Goal: Task Accomplishment & Management: Manage account settings

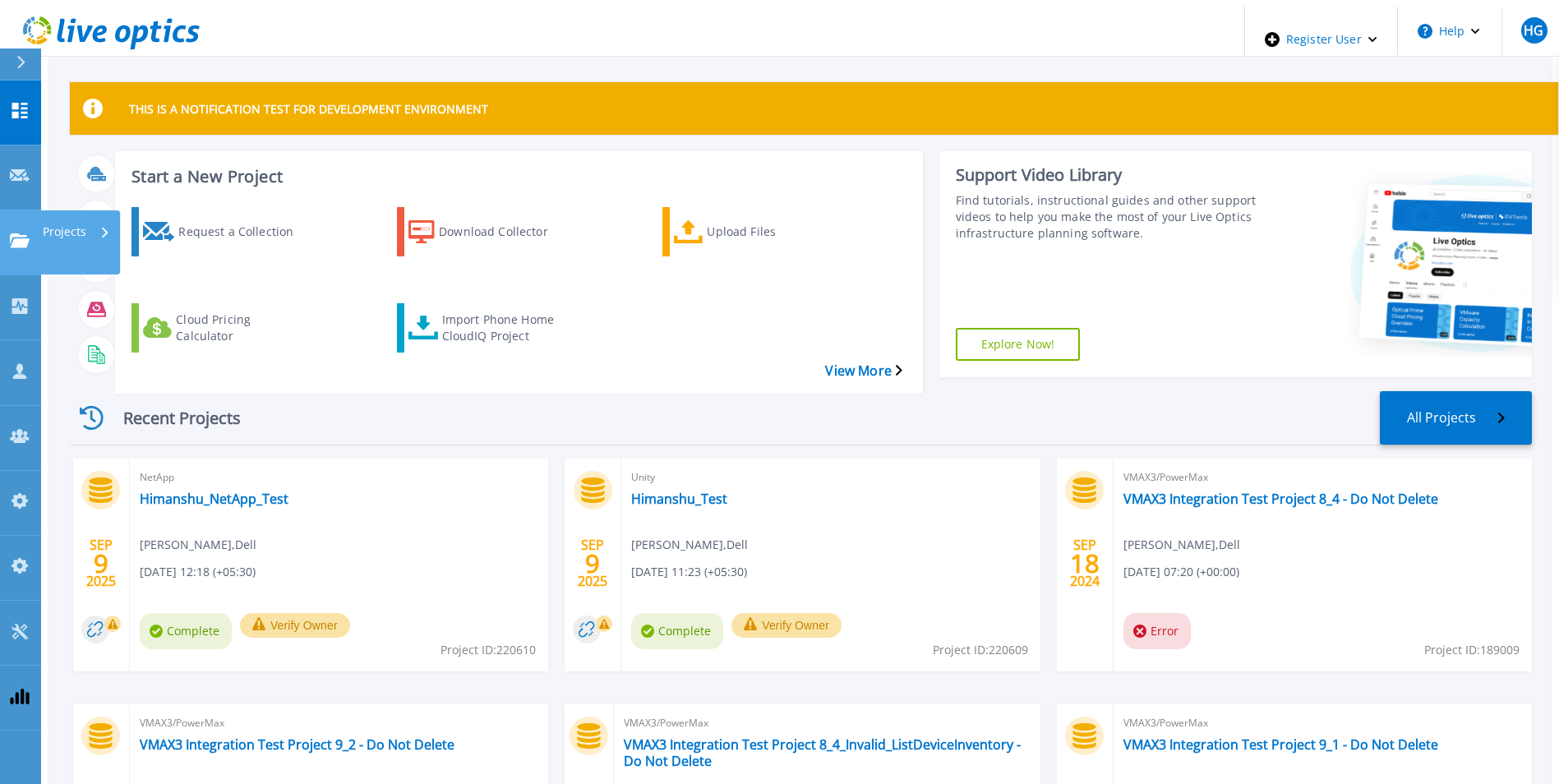
click at [23, 233] on icon at bounding box center [20, 240] width 20 height 14
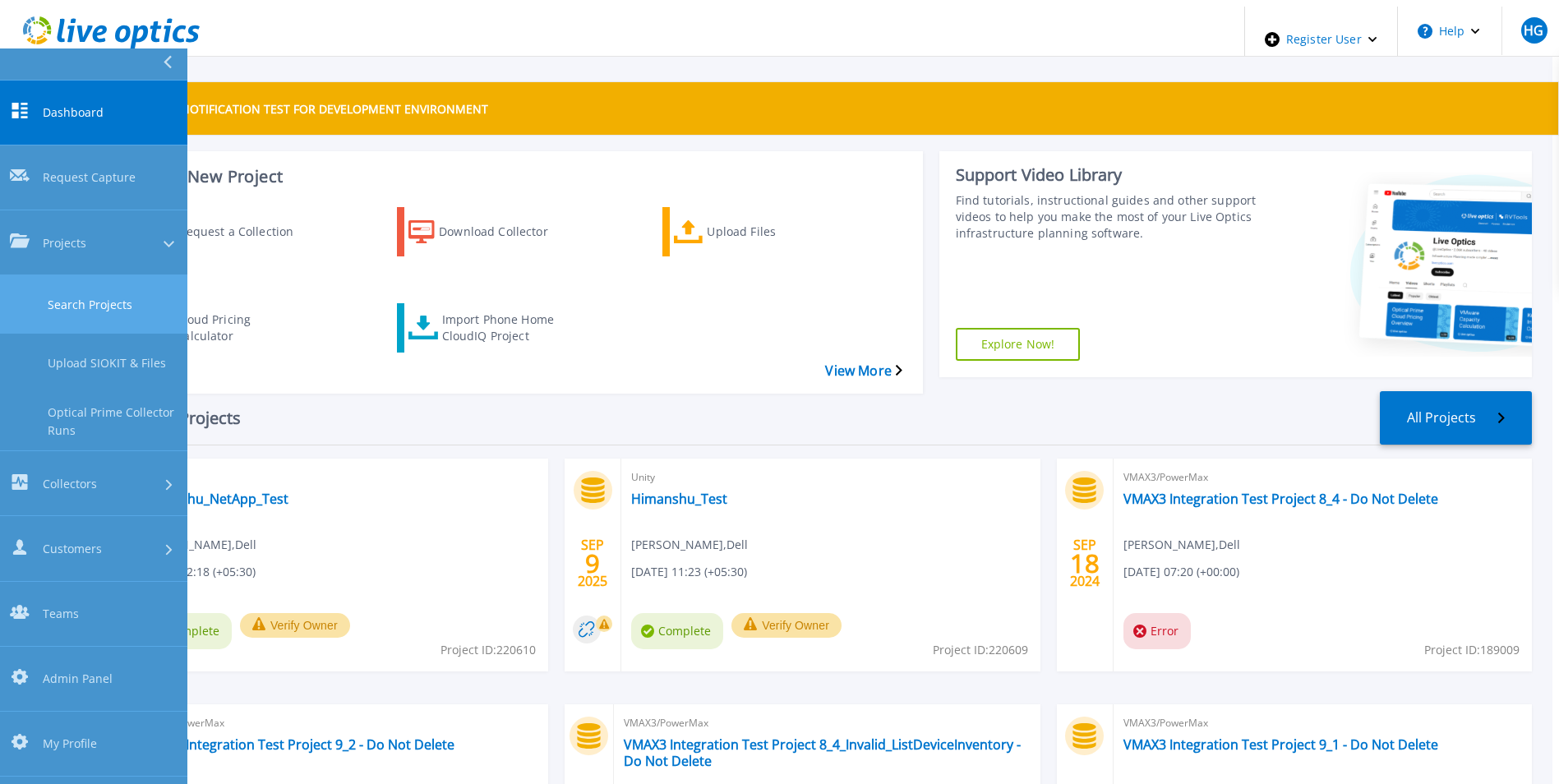
click at [101, 275] on link "Search Projects" at bounding box center [94, 304] width 188 height 58
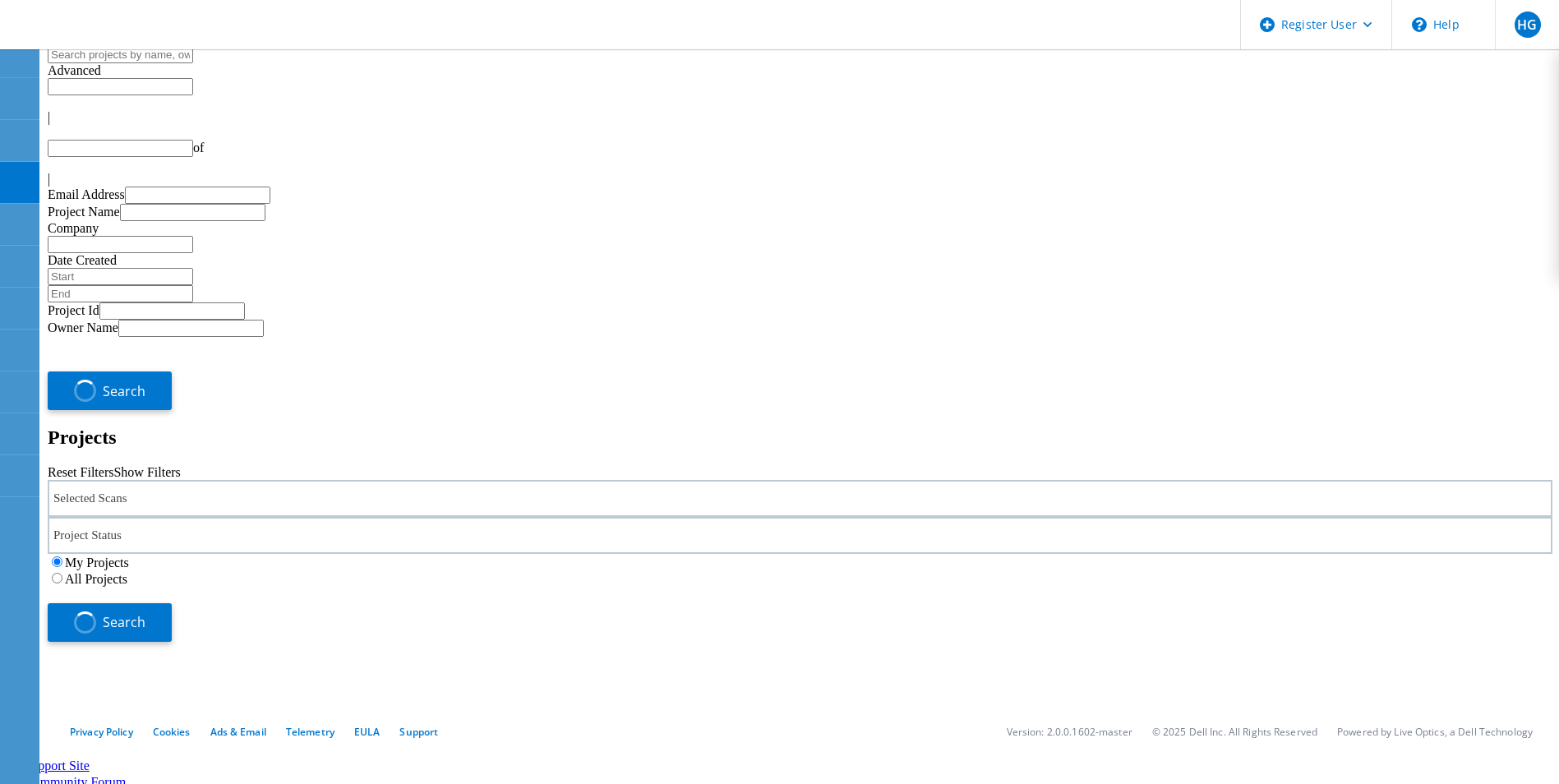
type input "1"
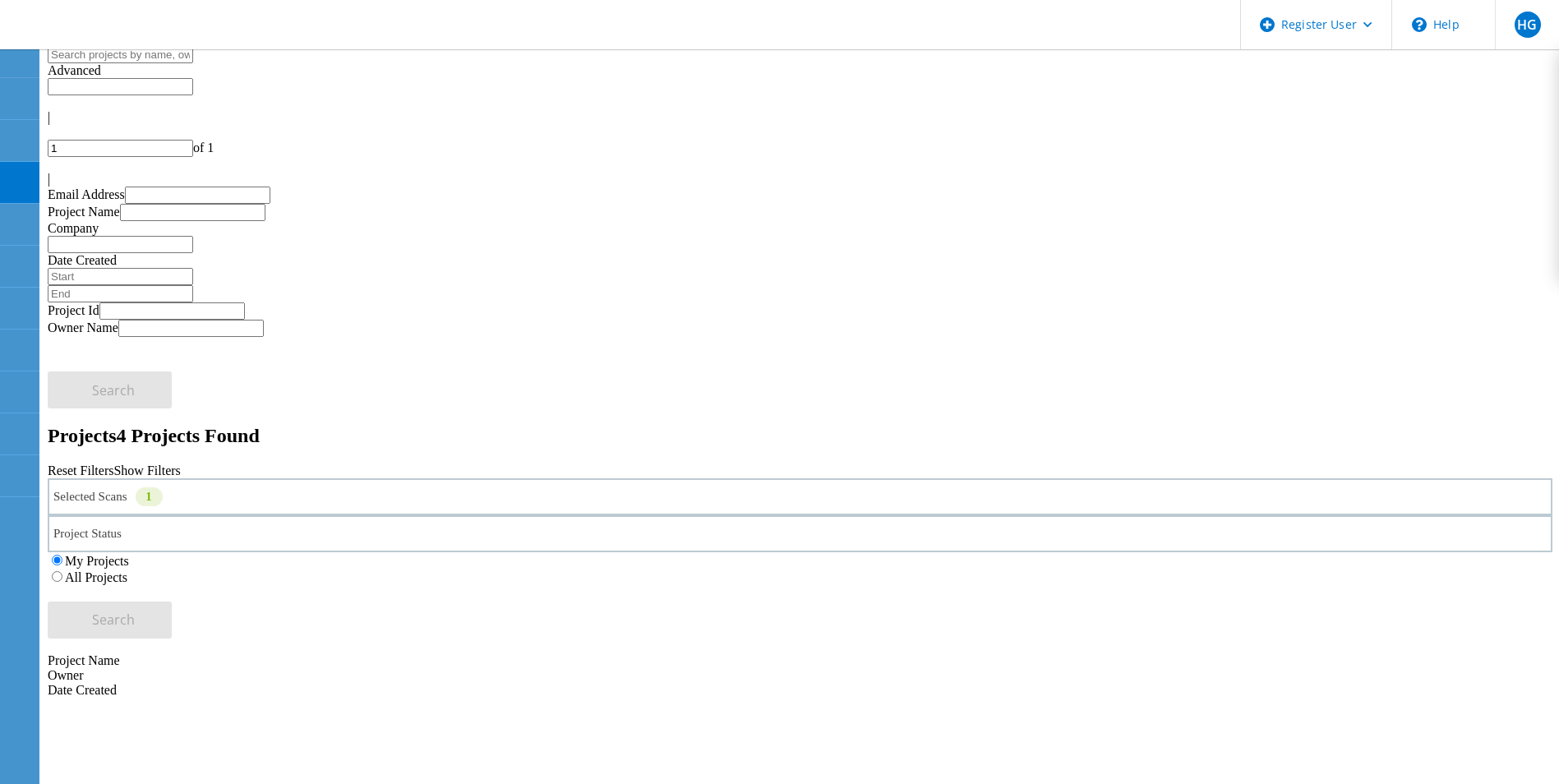
click at [193, 63] on input "text" at bounding box center [120, 55] width 146 height 17
paste input "105210"
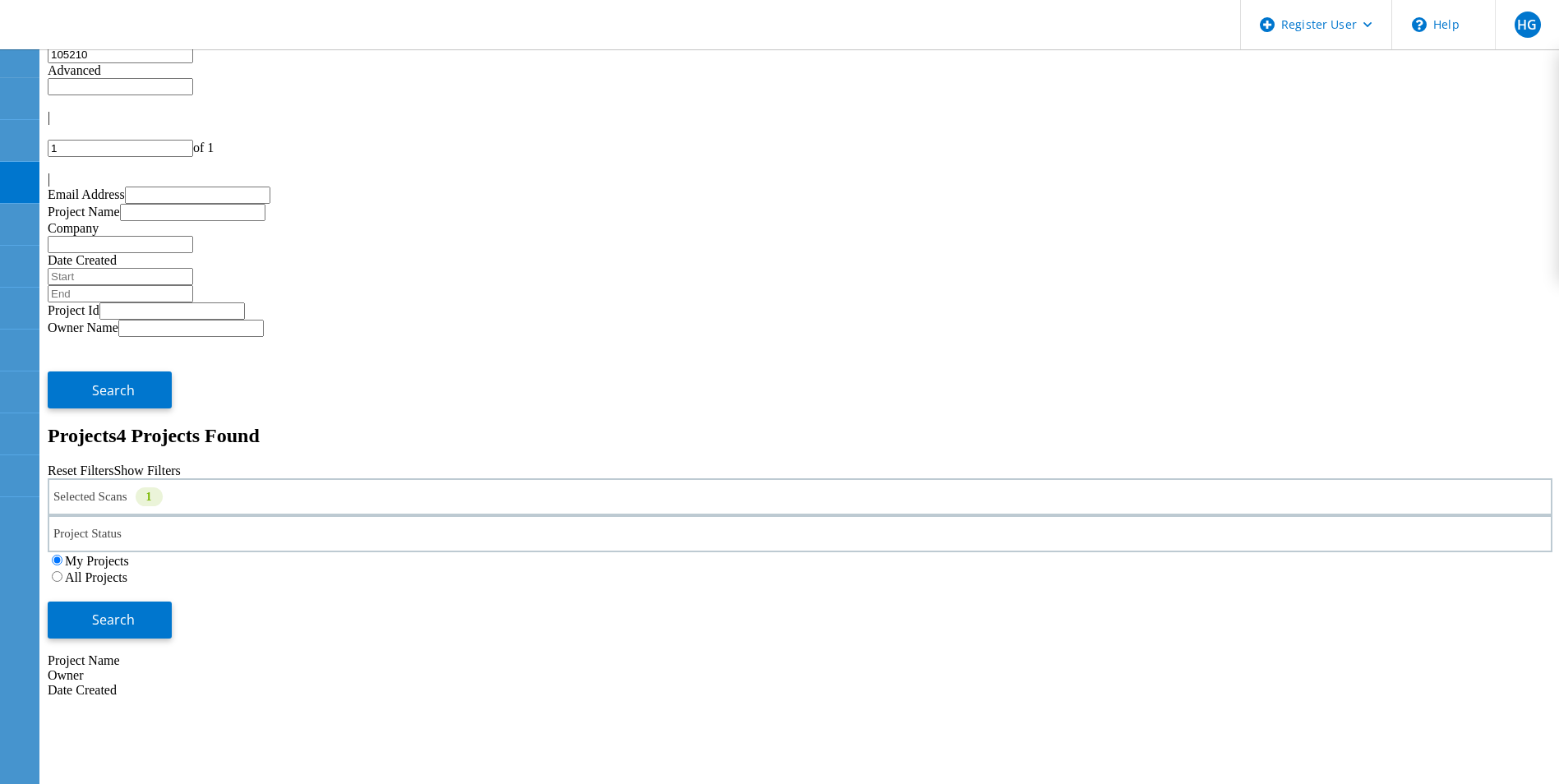
click at [407, 478] on div "Selected Scans 1" at bounding box center [800, 496] width 1505 height 37
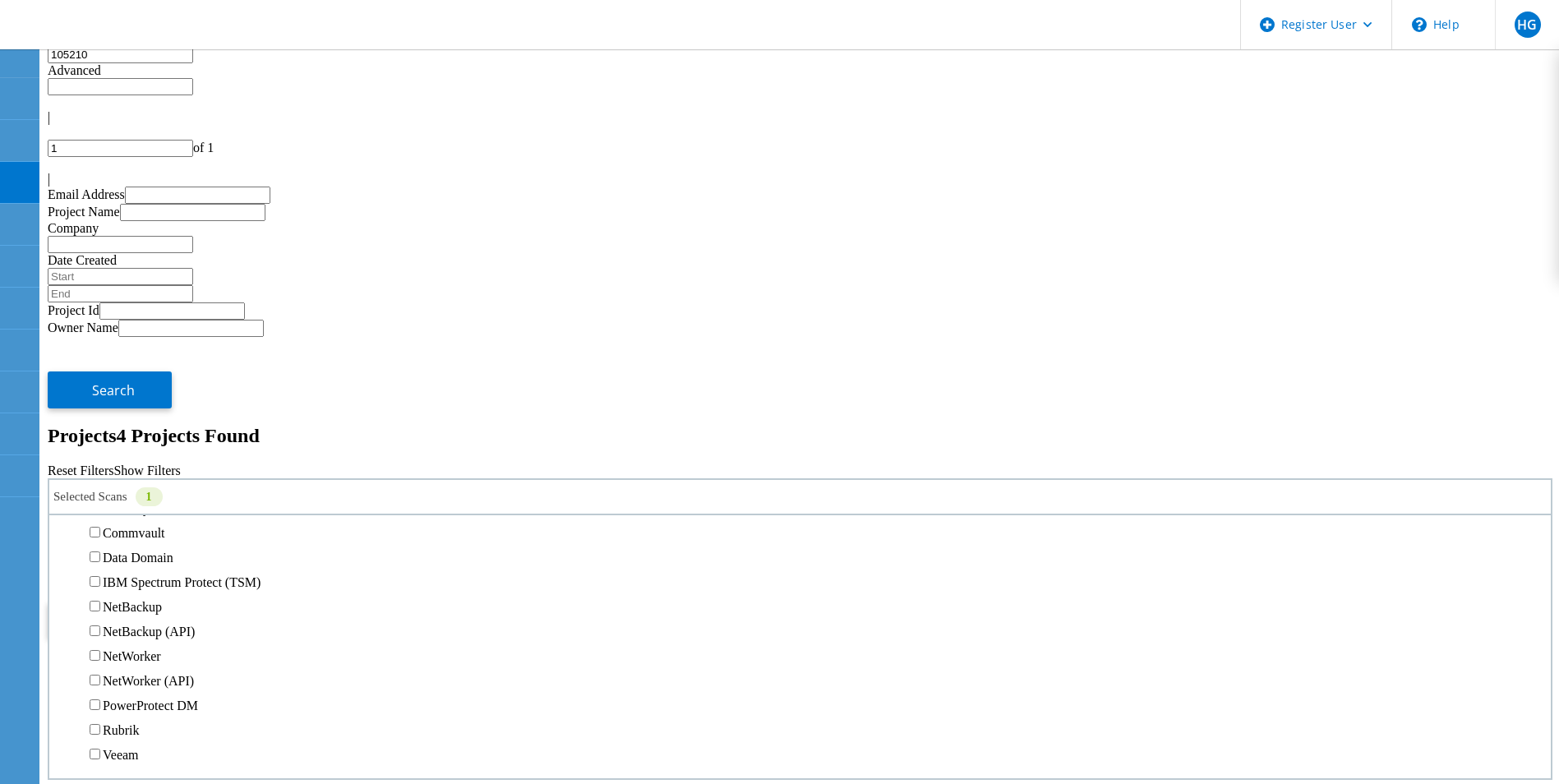
scroll to position [740, 0]
click at [124, 337] on label "3PAR" at bounding box center [118, 343] width 32 height 14
click at [101, 337] on input "3PAR" at bounding box center [95, 343] width 11 height 11
click at [127, 570] on label "All Projects" at bounding box center [95, 577] width 62 height 14
click at [62, 571] on input "All Projects" at bounding box center [57, 576] width 11 height 11
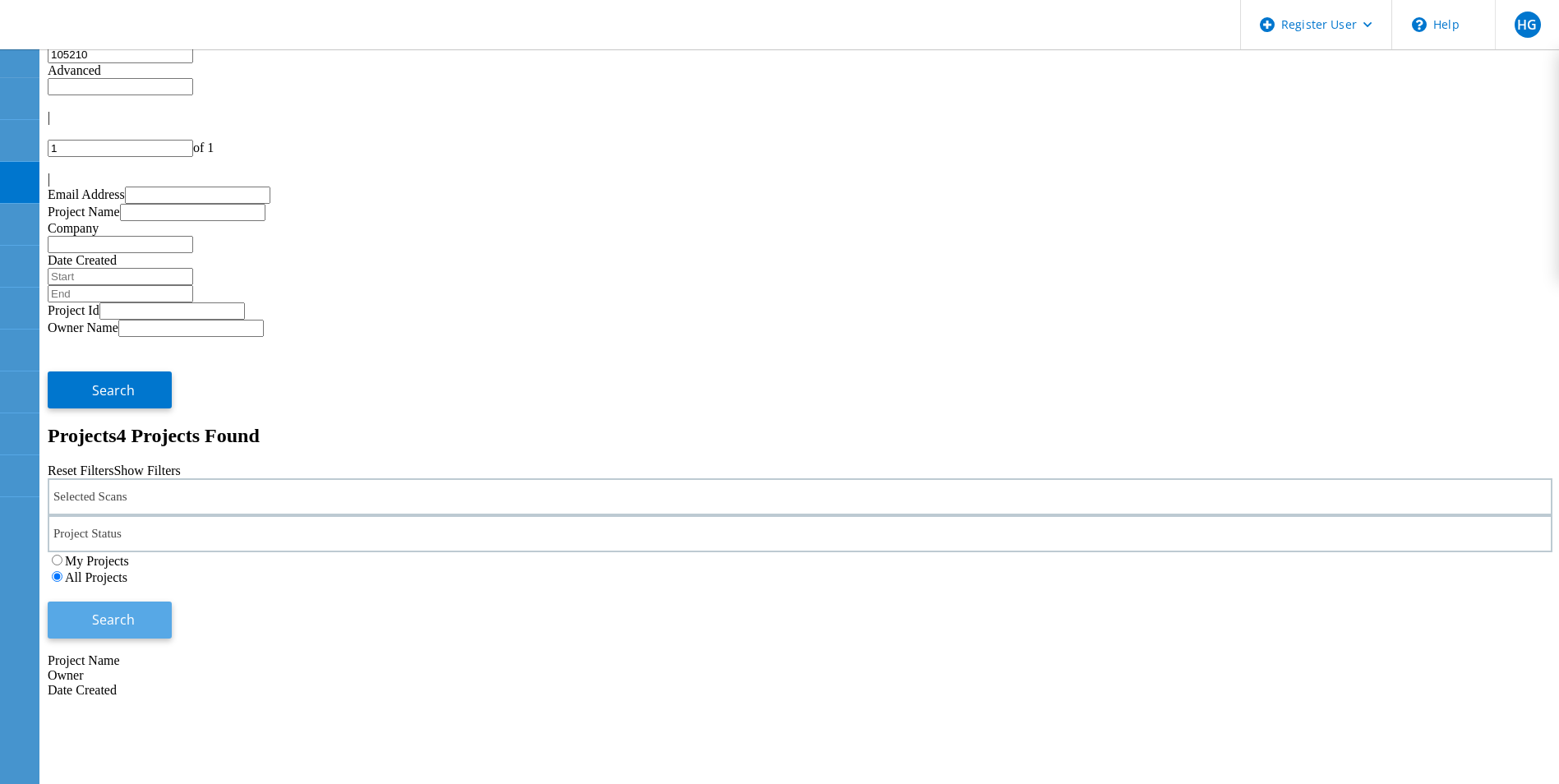
click at [135, 610] on span "Search" at bounding box center [113, 619] width 43 height 18
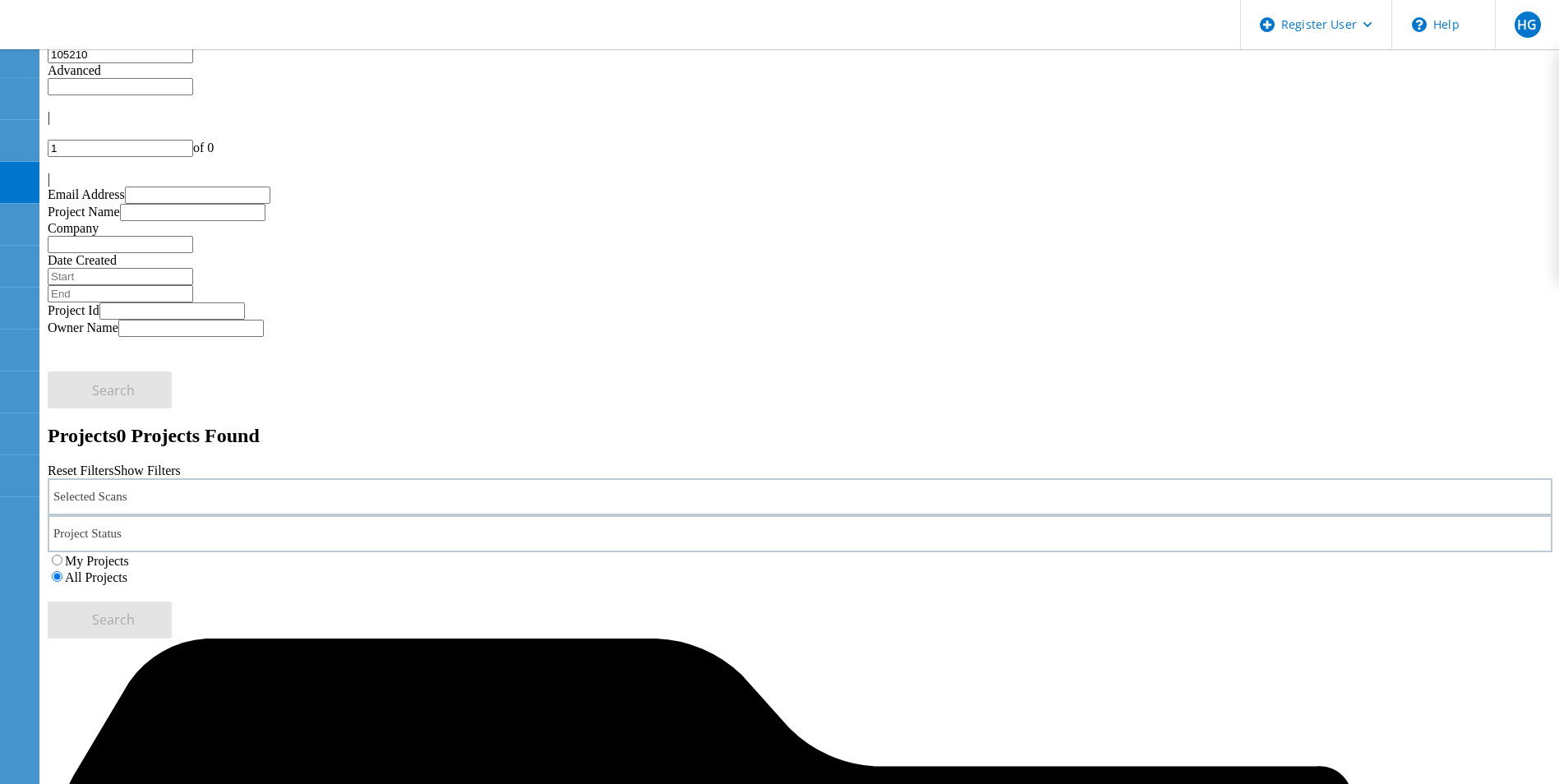
drag, startPoint x: 192, startPoint y: 88, endPoint x: 67, endPoint y: 98, distance: 125.4
click at [67, 63] on input "105210" at bounding box center [120, 55] width 146 height 17
paste input "14755"
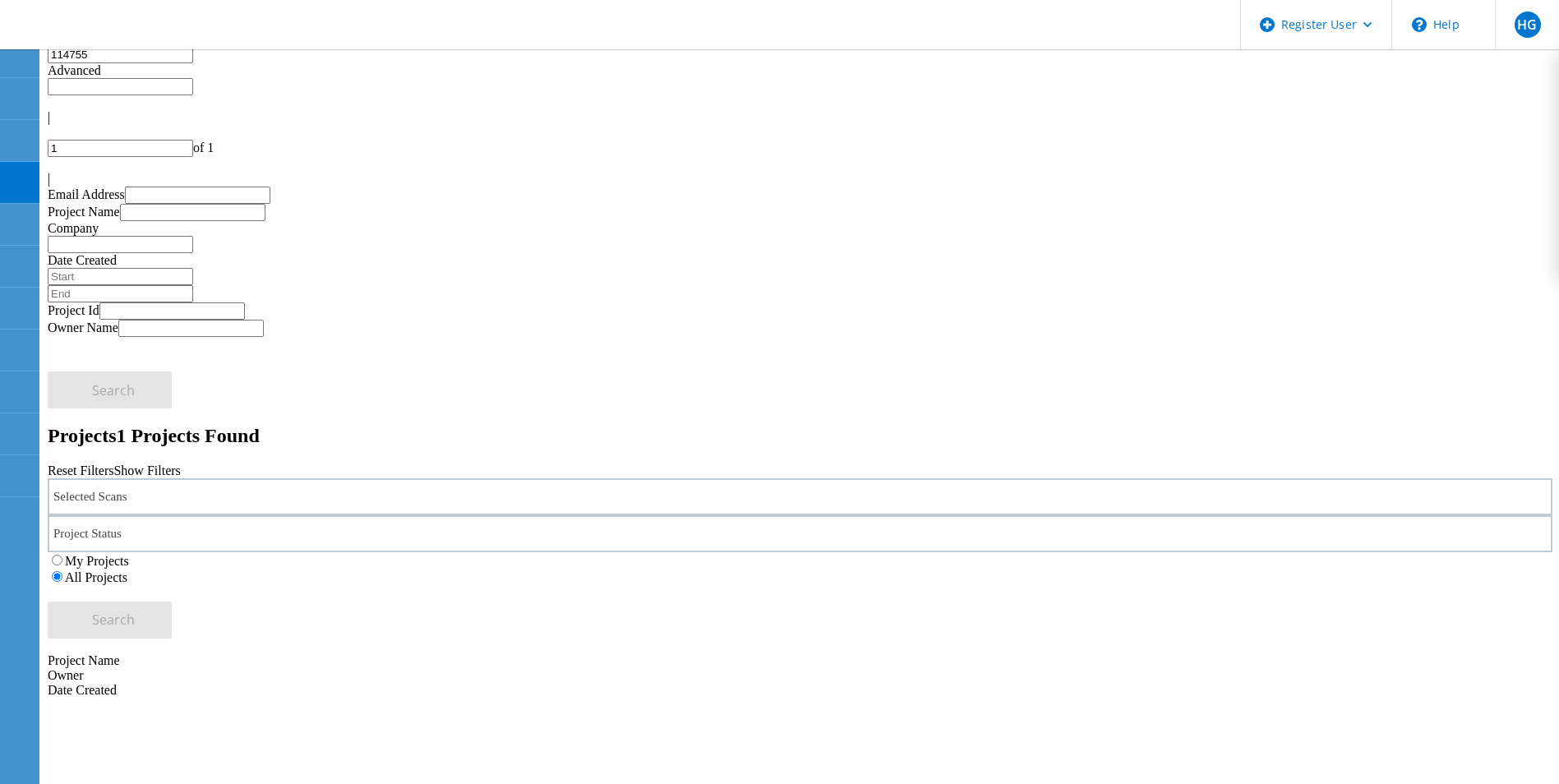
drag, startPoint x: 141, startPoint y: 75, endPoint x: 52, endPoint y: 88, distance: 89.9
click at [52, 63] on input "114755" at bounding box center [120, 55] width 146 height 17
paste input "60"
drag, startPoint x: 219, startPoint y: 70, endPoint x: 19, endPoint y: 95, distance: 201.6
click at [19, 95] on div "Register User \n Help Explore Helpful Articles Contact Support HG Dell Admin Us…" at bounding box center [780, 612] width 1546 height 1132
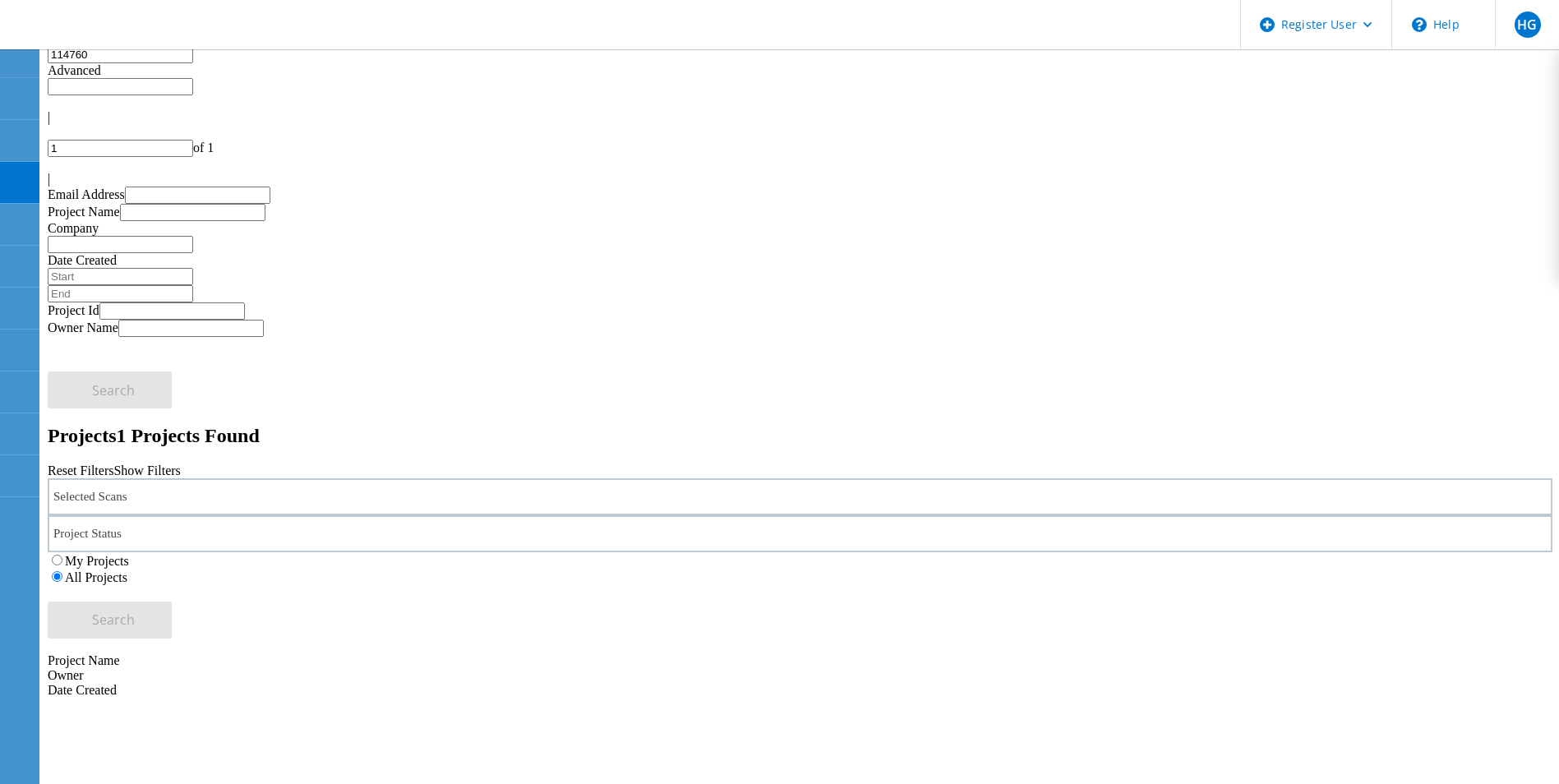
drag, startPoint x: 186, startPoint y: 76, endPoint x: 57, endPoint y: 87, distance: 129.5
click at [57, 63] on input "114760" at bounding box center [120, 55] width 146 height 17
paste input "65616"
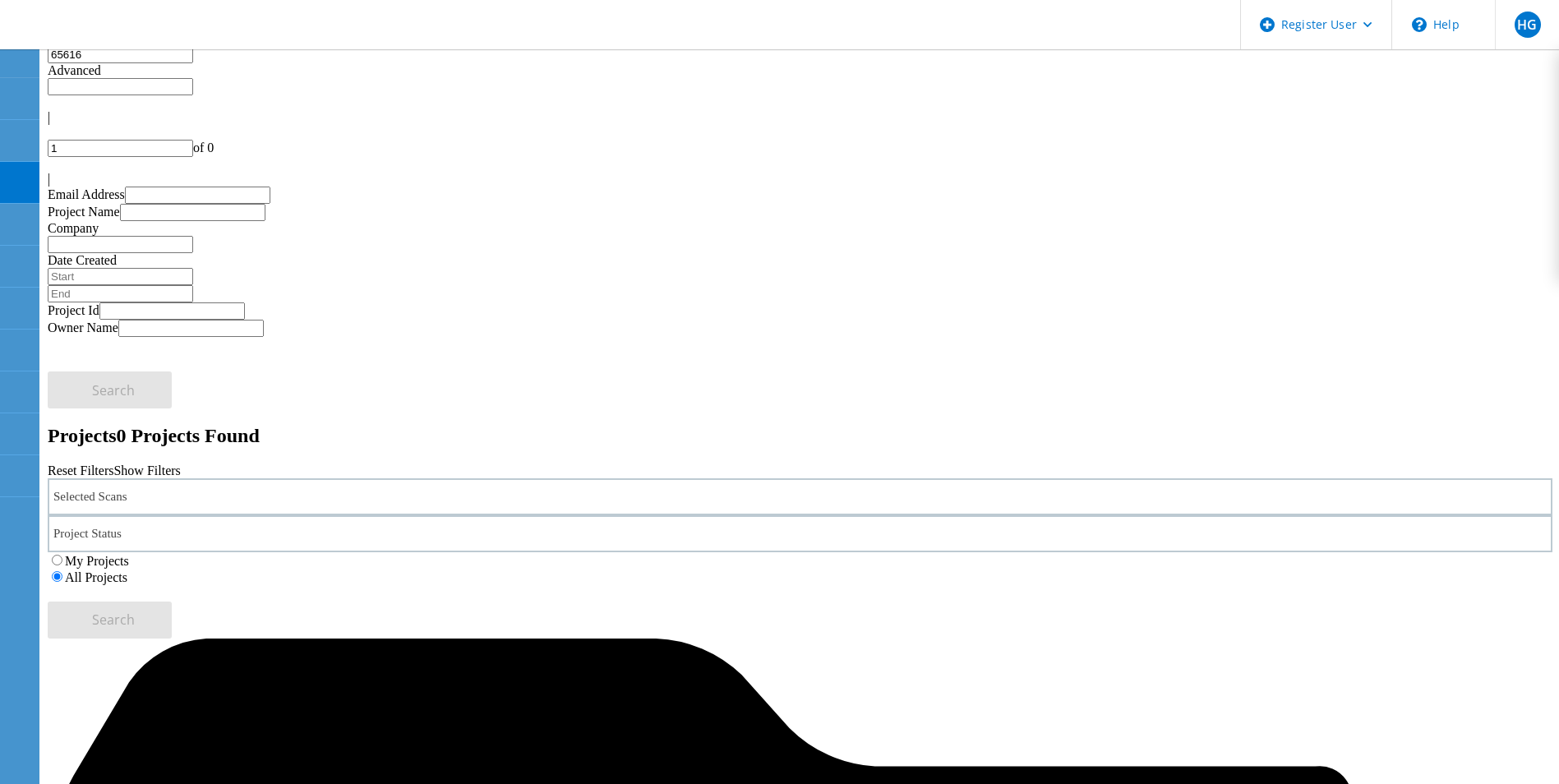
drag, startPoint x: 204, startPoint y: 78, endPoint x: 78, endPoint y: 80, distance: 126.0
click at [78, 63] on input "65616" at bounding box center [120, 55] width 146 height 17
paste input "130151"
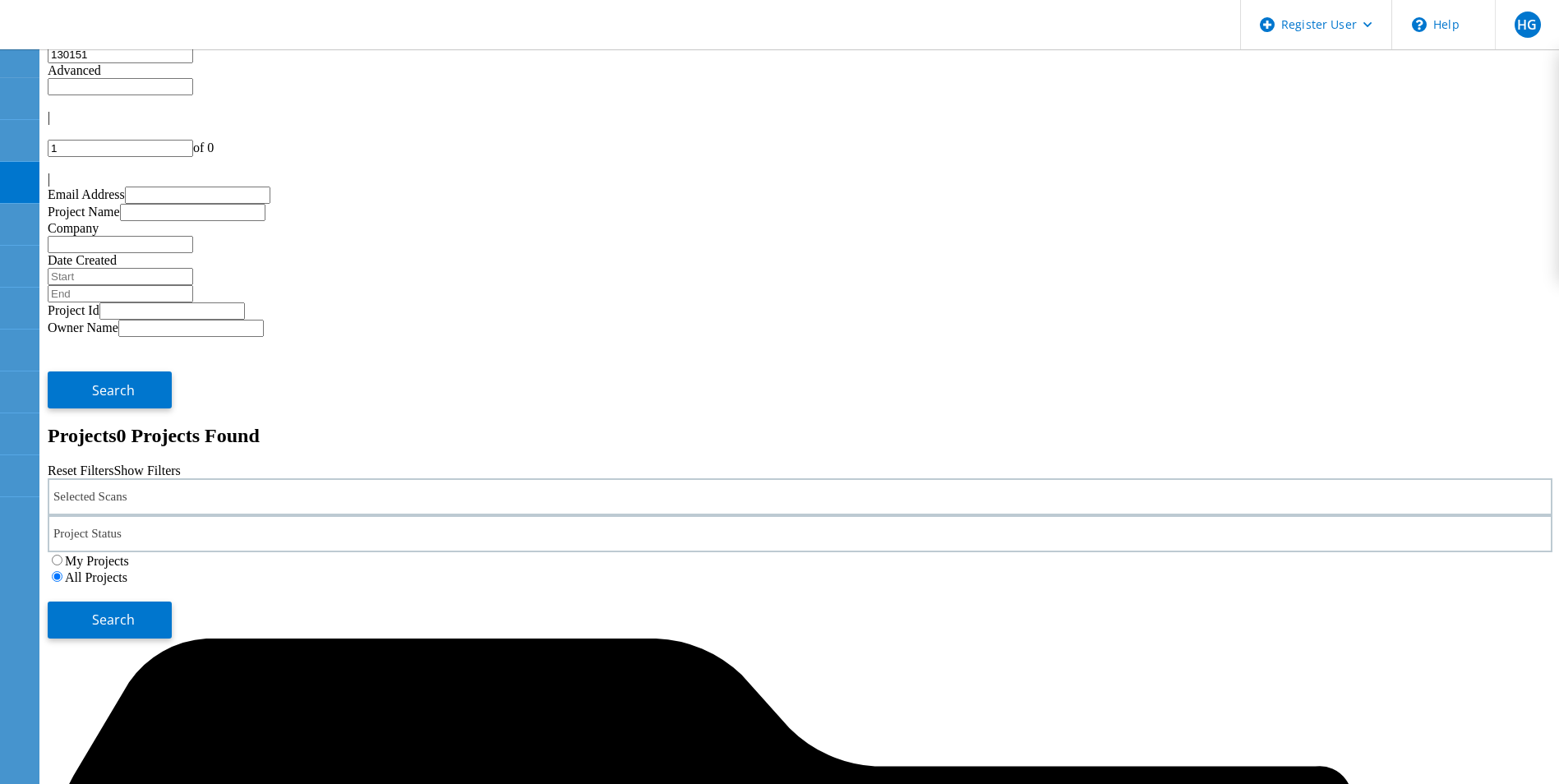
type input "130151"
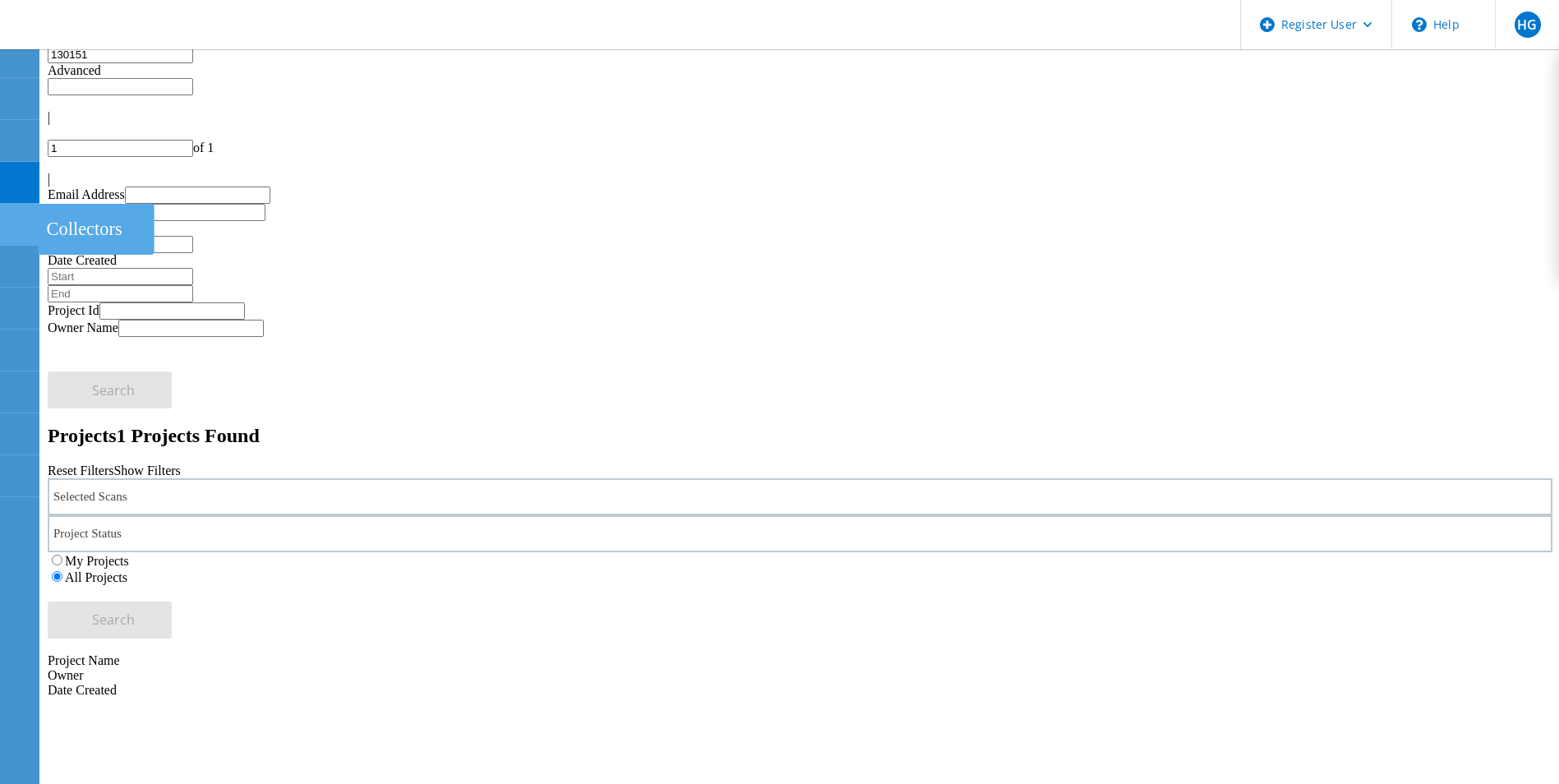
click at [9, 217] on use at bounding box center [9, 217] width 0 height 0
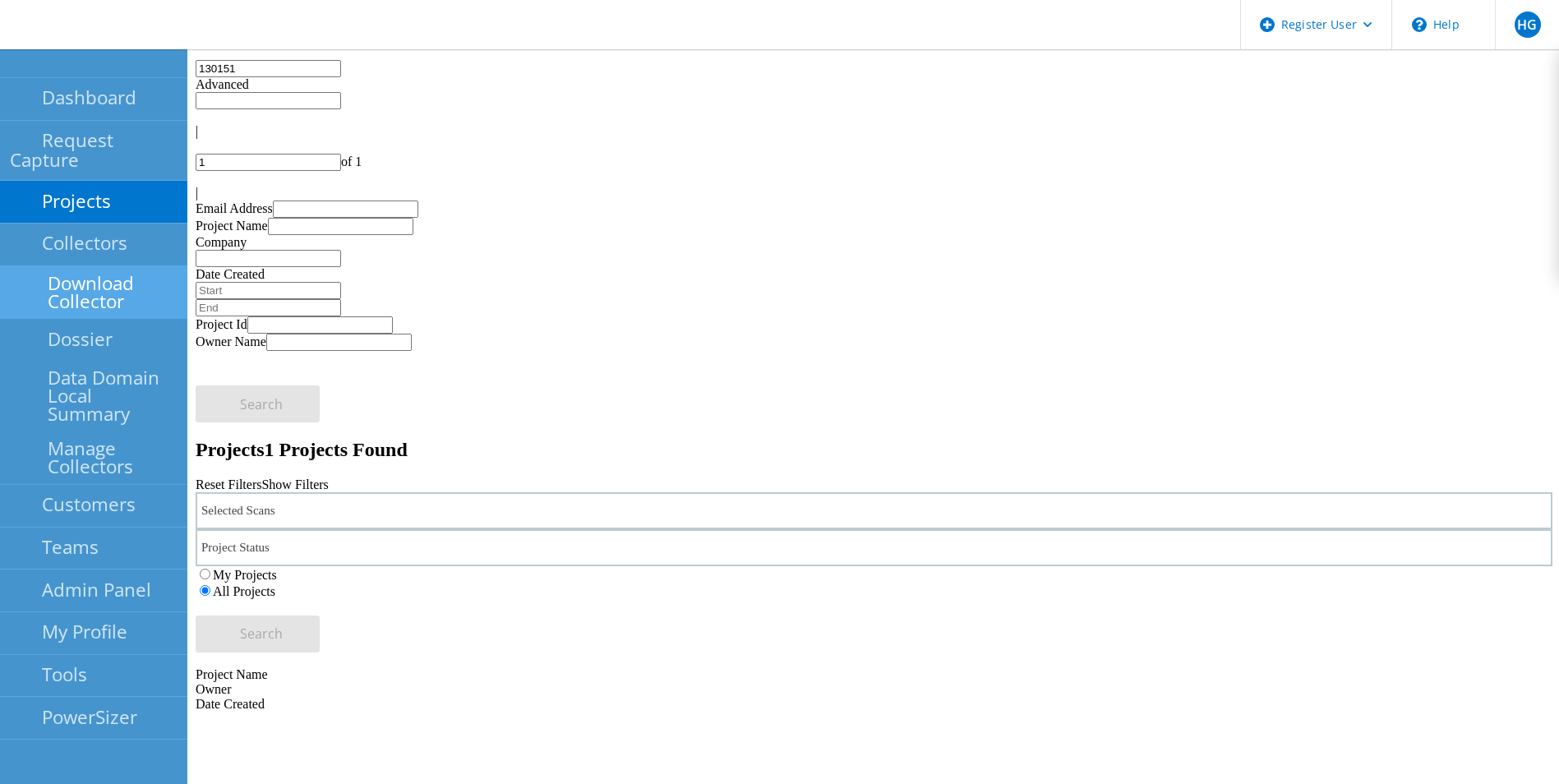
click at [143, 266] on link "Download Collector" at bounding box center [94, 292] width 188 height 53
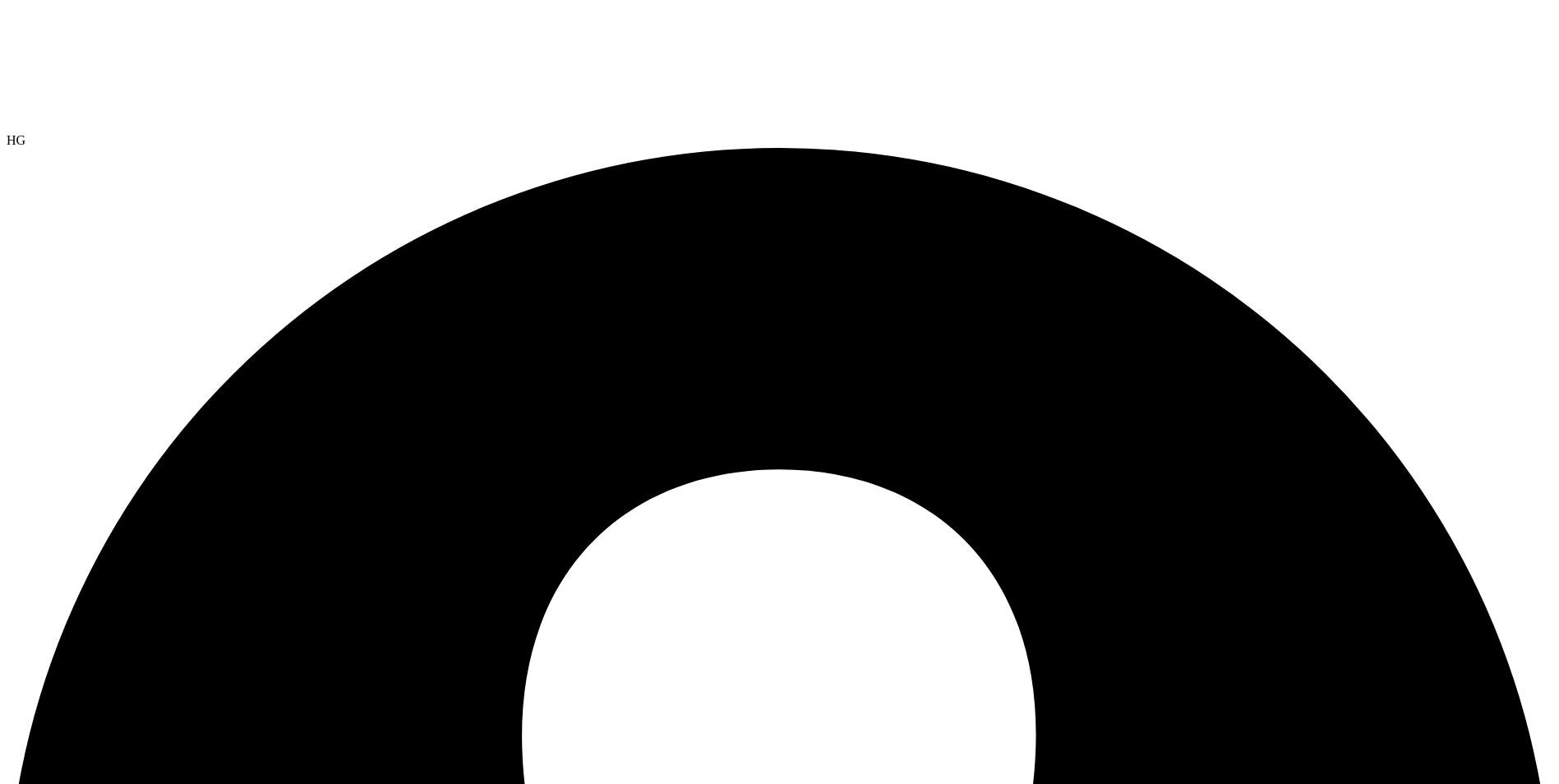
drag, startPoint x: 598, startPoint y: 201, endPoint x: 620, endPoint y: 225, distance: 32.6
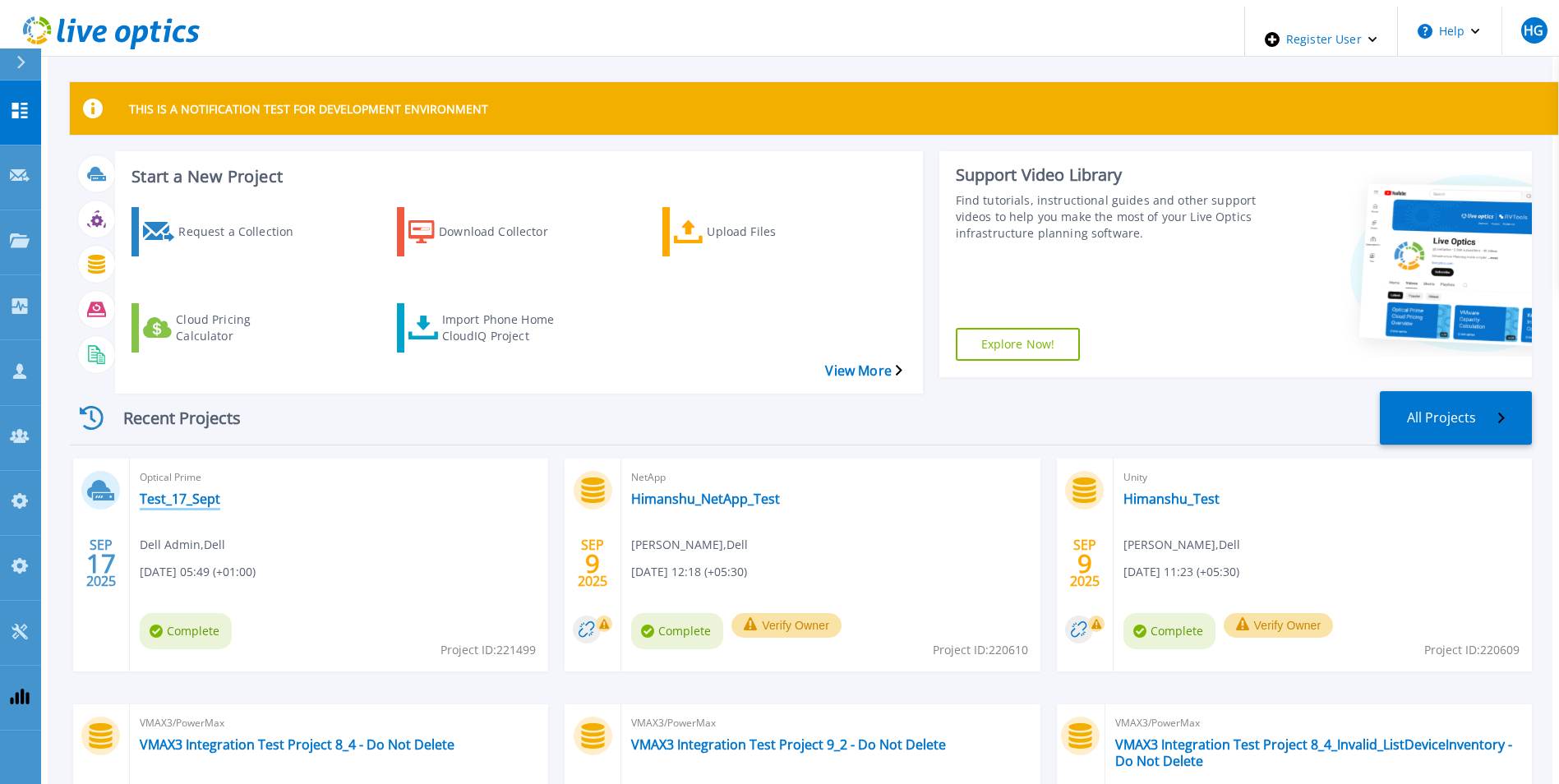
click at [161, 491] on link "Test_17_Sept" at bounding box center [180, 499] width 80 height 16
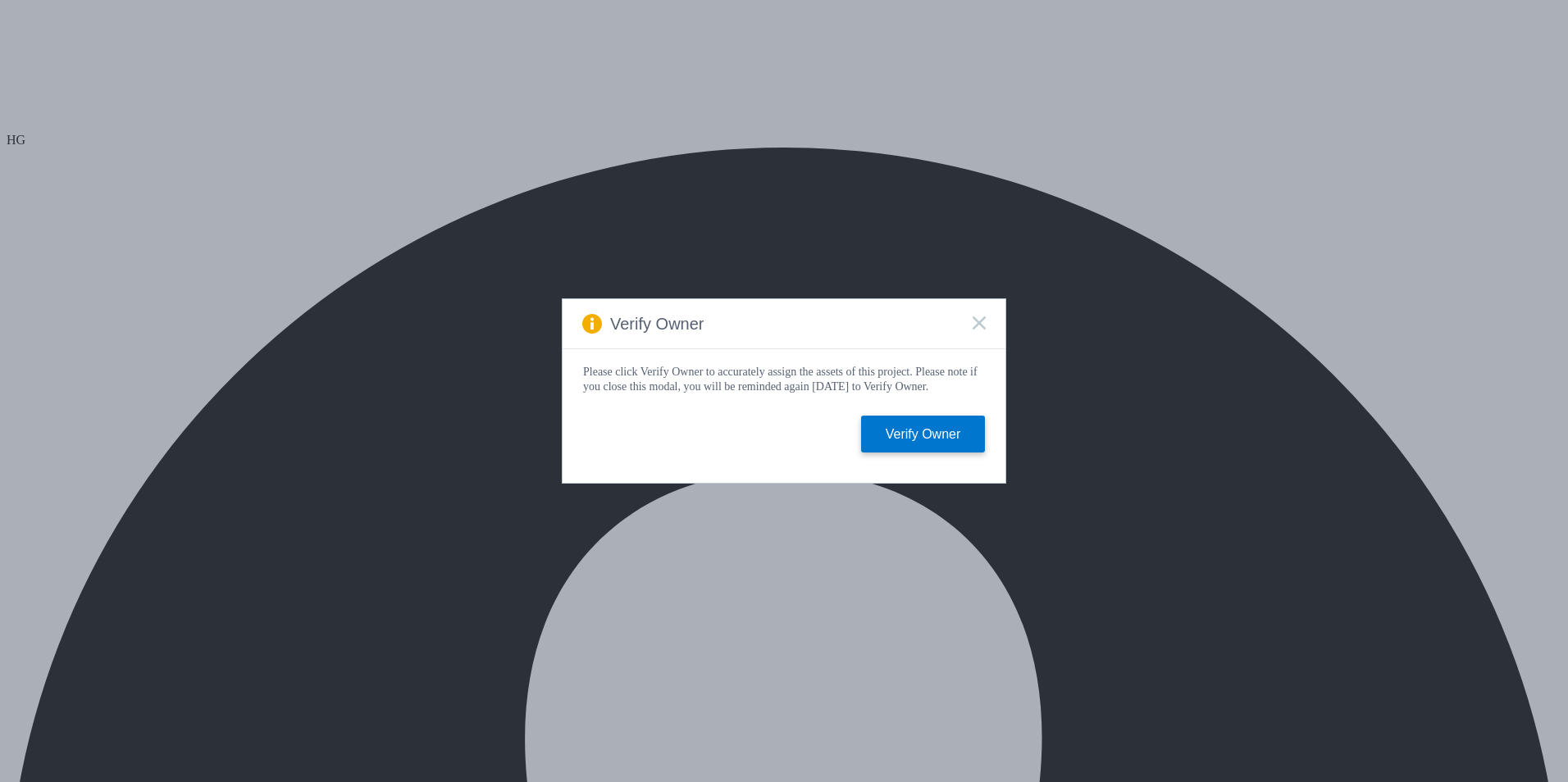
click at [974, 320] on icon at bounding box center [979, 322] width 13 height 13
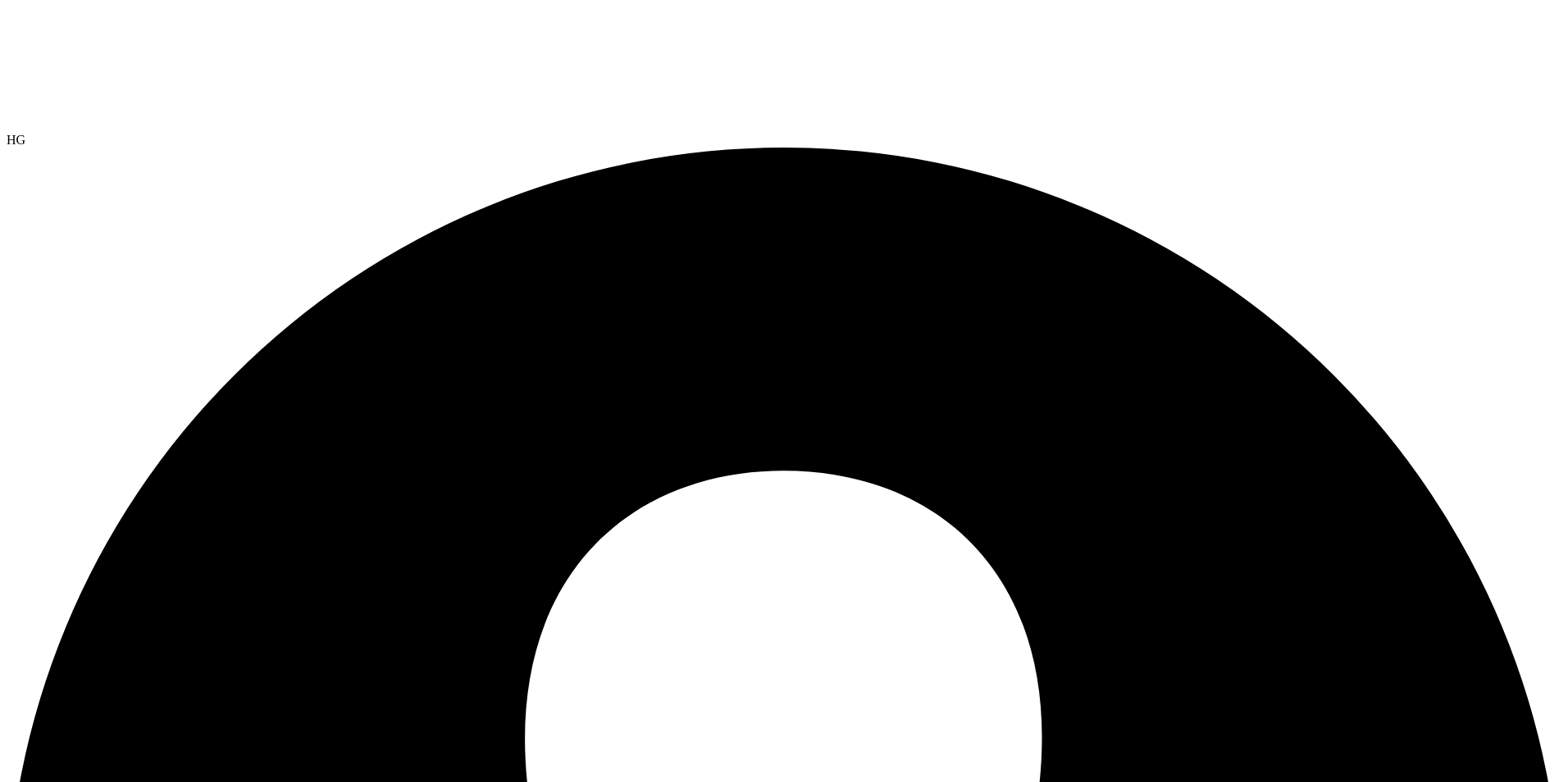
select select "USEast"
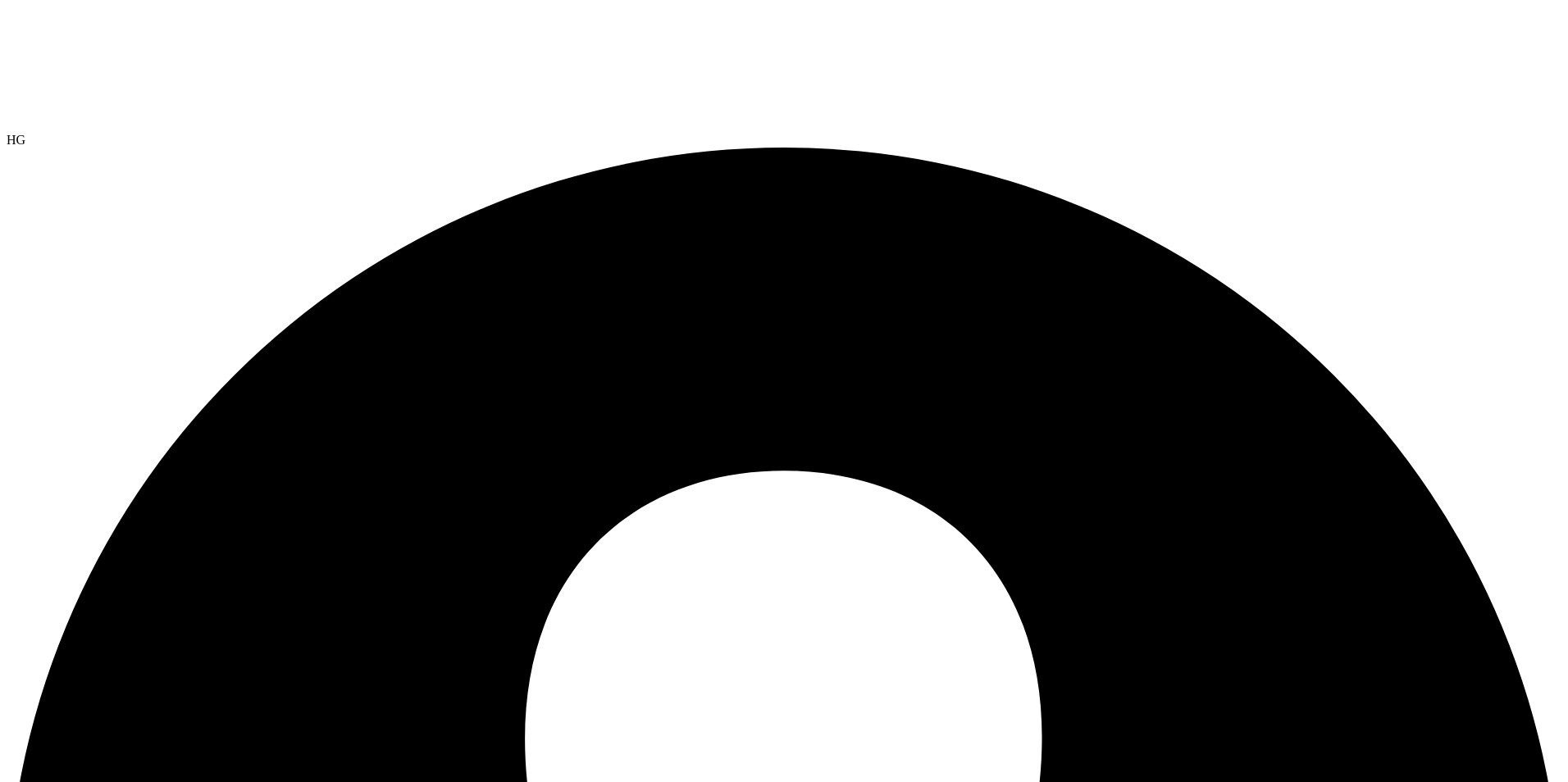
type input "TestAnonymous"
select select "USD"
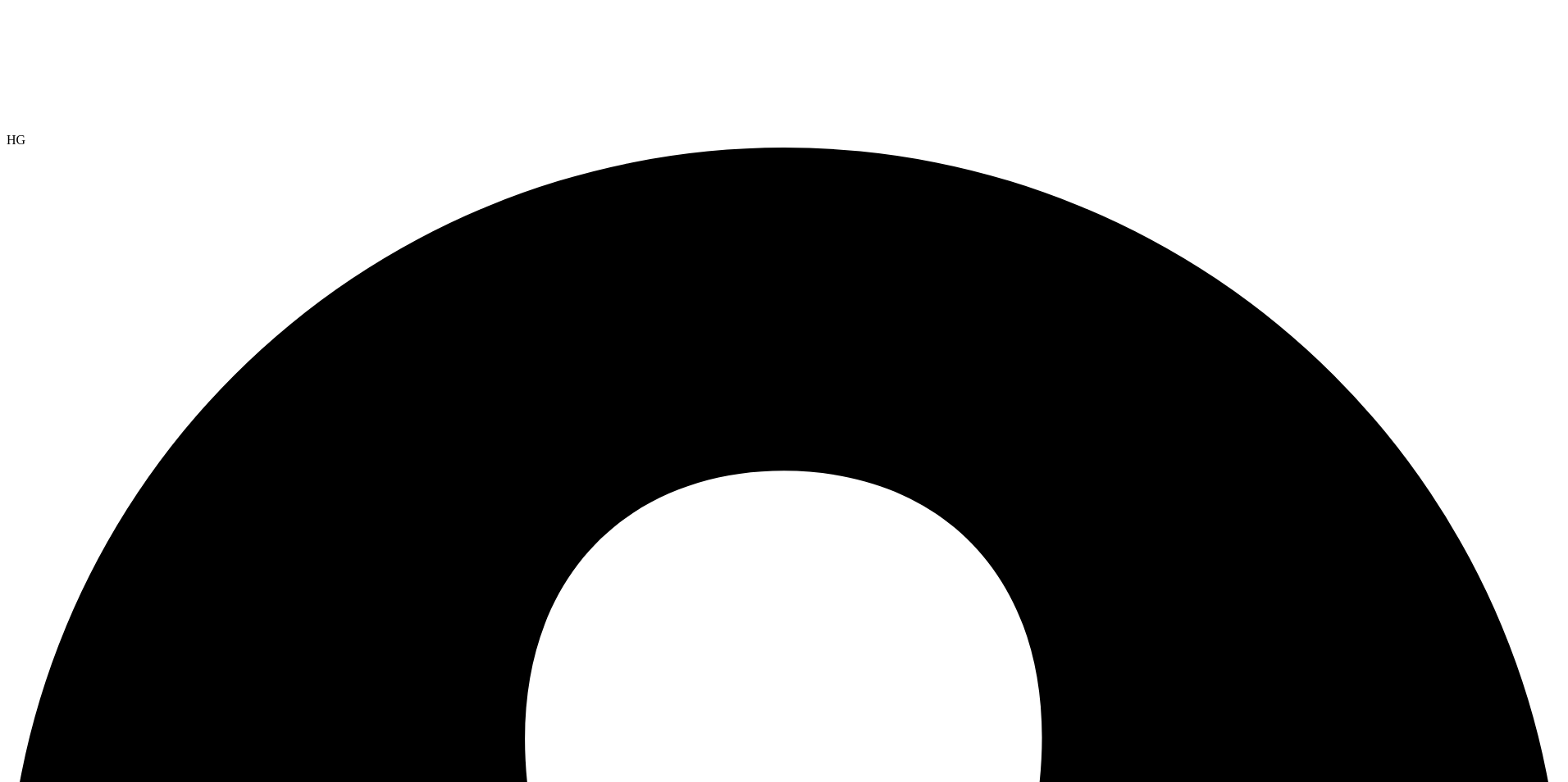
drag, startPoint x: 983, startPoint y: 442, endPoint x: 946, endPoint y: 442, distance: 37.0
select select "USEast"
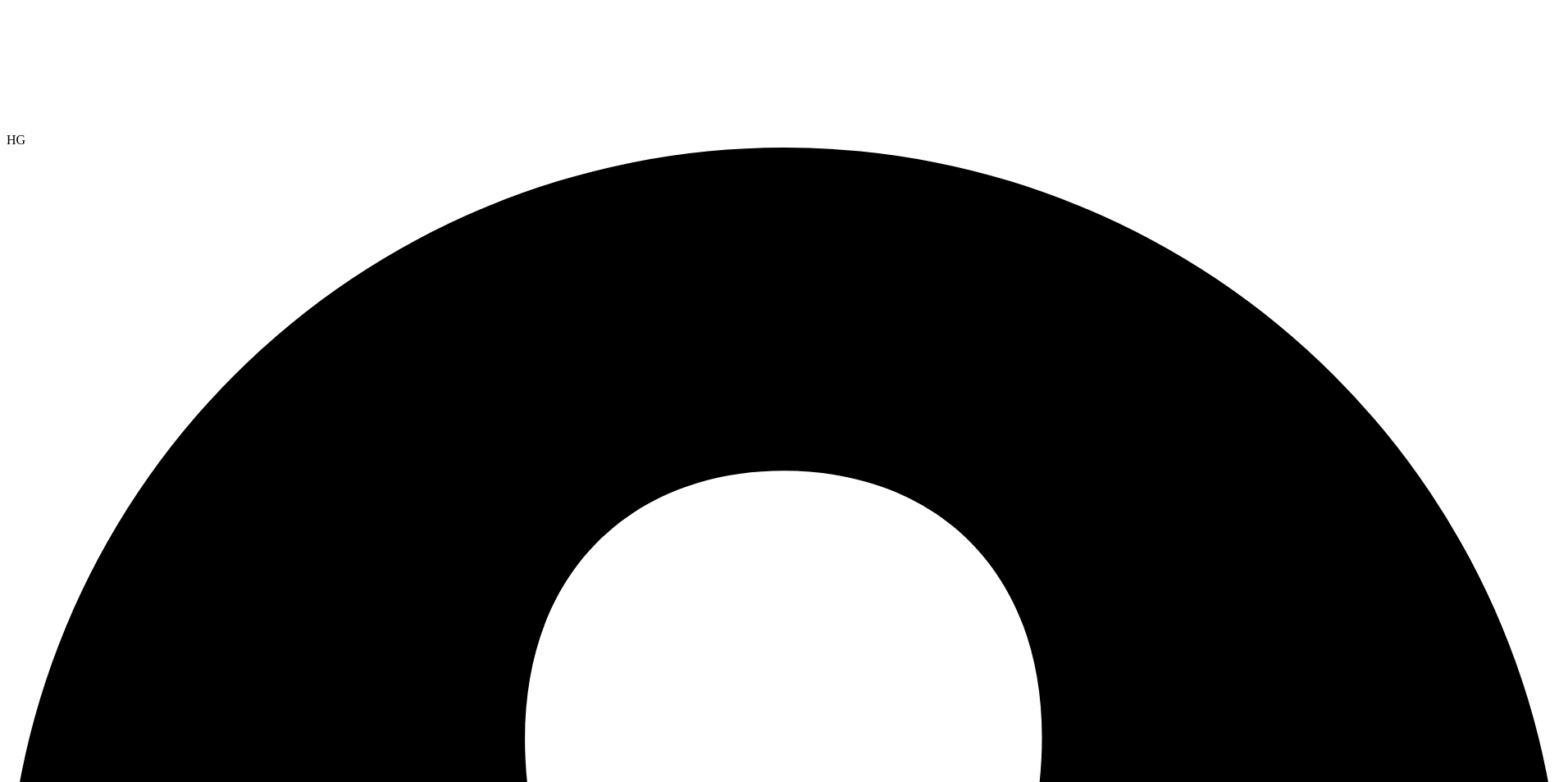
select select "USEast"
select select "USD"
drag, startPoint x: 1473, startPoint y: 99, endPoint x: 1414, endPoint y: 157, distance: 82.7
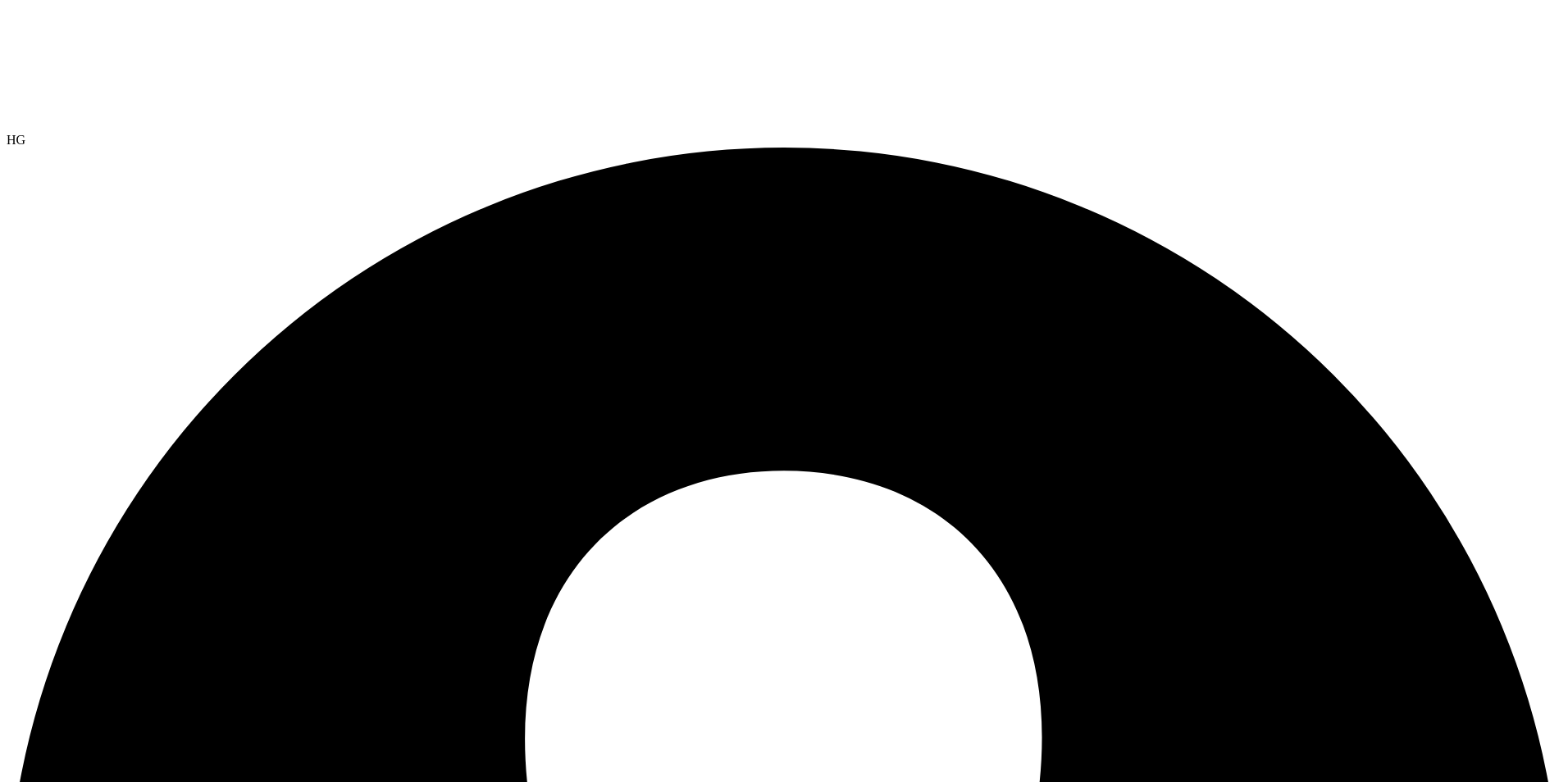
type input "TestCopyWOAnonymous"
select select "USD"
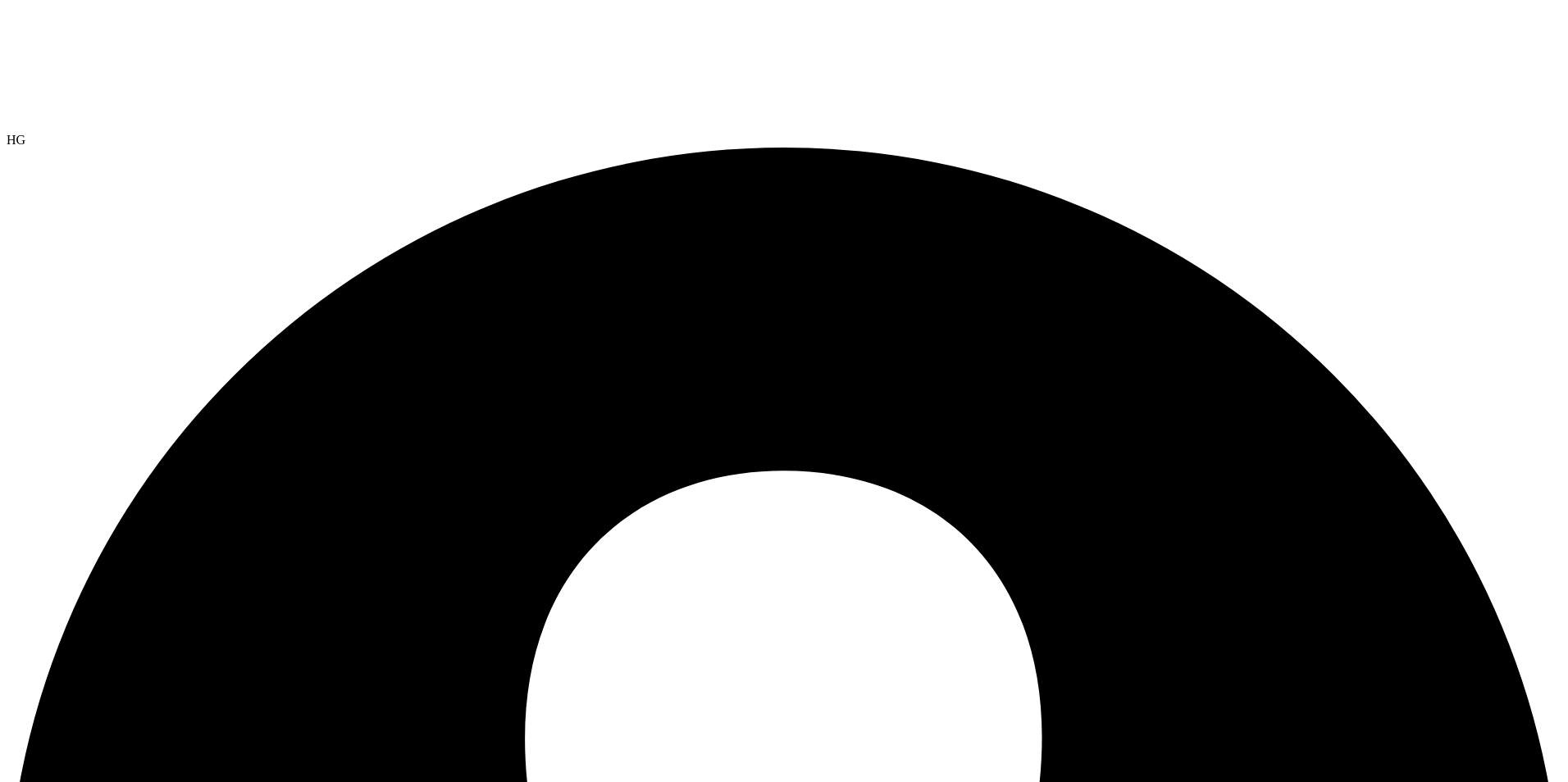
select select "USEast"
